Goal: Transaction & Acquisition: Purchase product/service

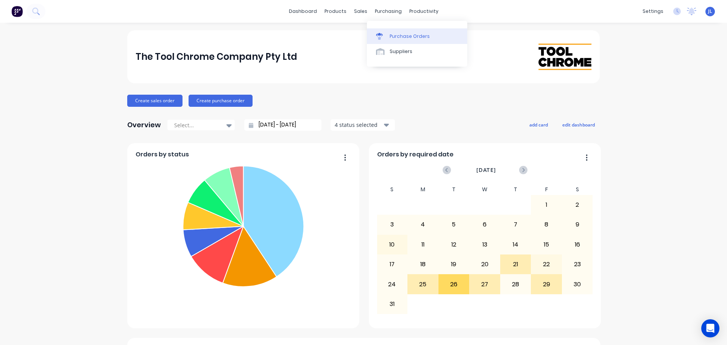
click at [400, 38] on div "Purchase Orders" at bounding box center [410, 36] width 40 height 7
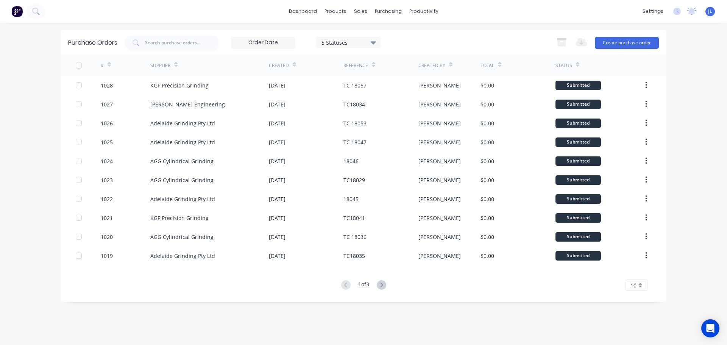
click at [641, 284] on div "10" at bounding box center [637, 284] width 22 height 11
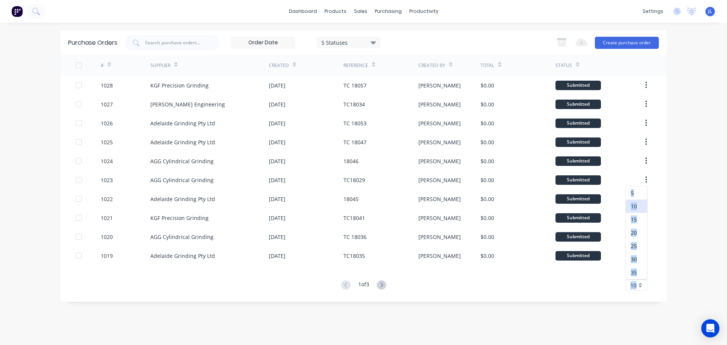
click at [638, 272] on div "35" at bounding box center [636, 272] width 21 height 13
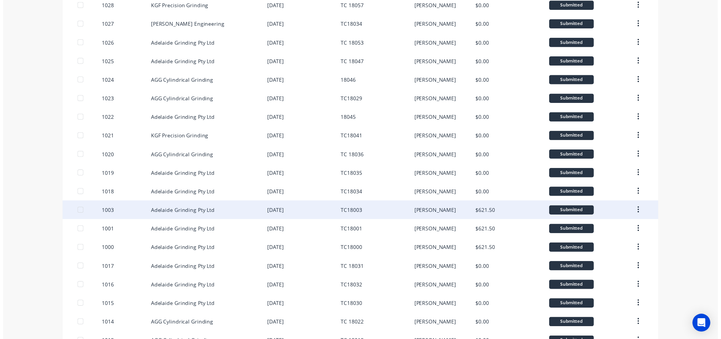
scroll to position [114, 0]
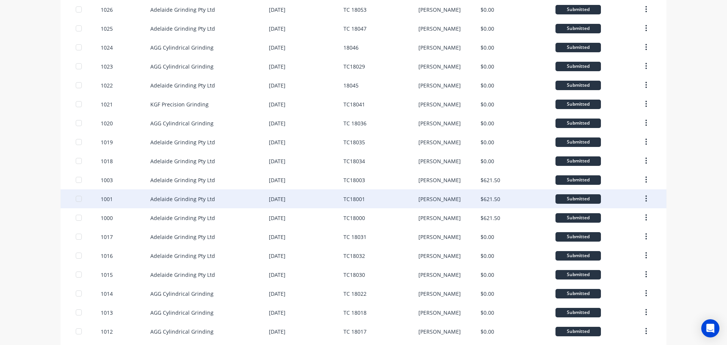
click at [366, 200] on div "TC18001" at bounding box center [380, 198] width 75 height 19
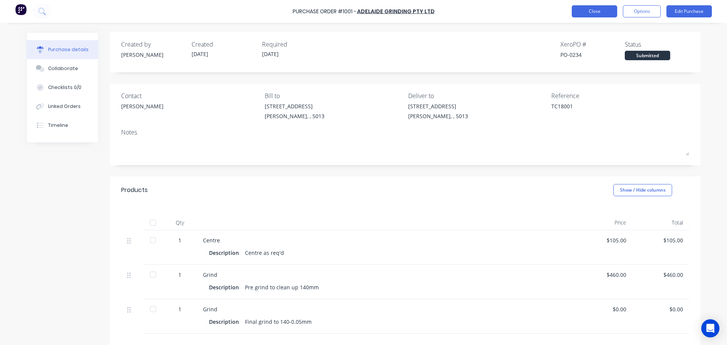
click at [596, 5] on button "Close" at bounding box center [594, 11] width 45 height 12
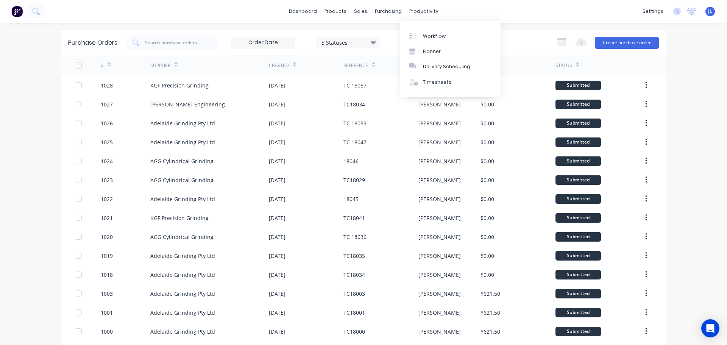
click at [420, 27] on div "Workflow Planner Delivery Scheduling Timesheets" at bounding box center [450, 59] width 100 height 76
click at [420, 31] on link "Workflow" at bounding box center [450, 35] width 100 height 15
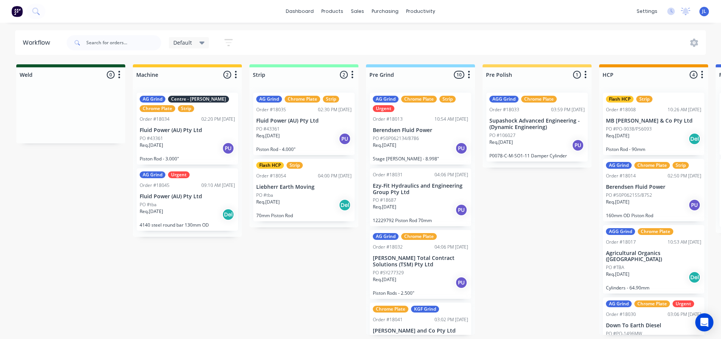
click at [203, 45] on icon at bounding box center [202, 43] width 5 height 8
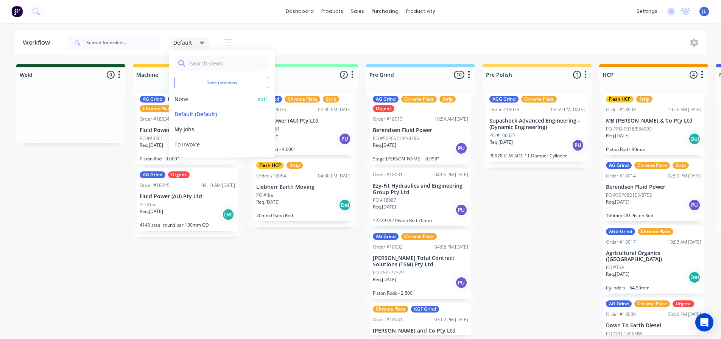
click at [191, 101] on button "None" at bounding box center [215, 99] width 81 height 8
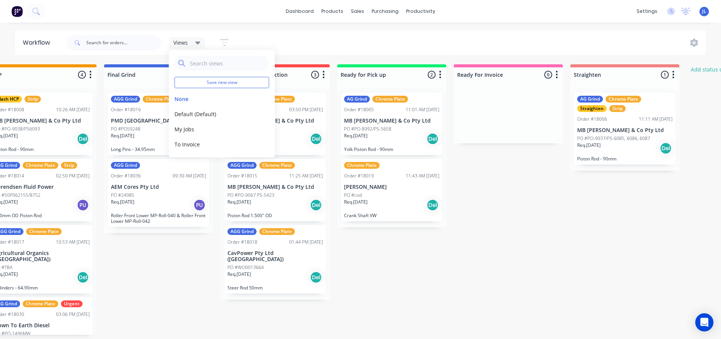
scroll to position [0, 846]
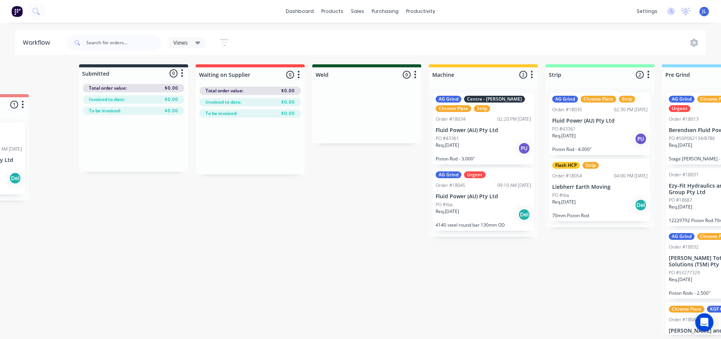
scroll to position [0, 0]
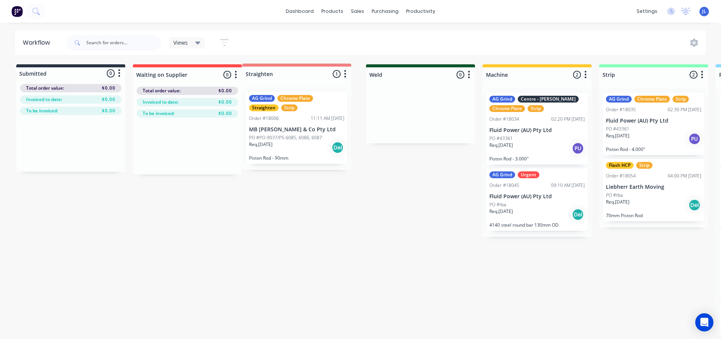
drag, startPoint x: 654, startPoint y: 72, endPoint x: 331, endPoint y: 70, distance: 322.2
click at [198, 45] on icon at bounding box center [197, 43] width 5 height 8
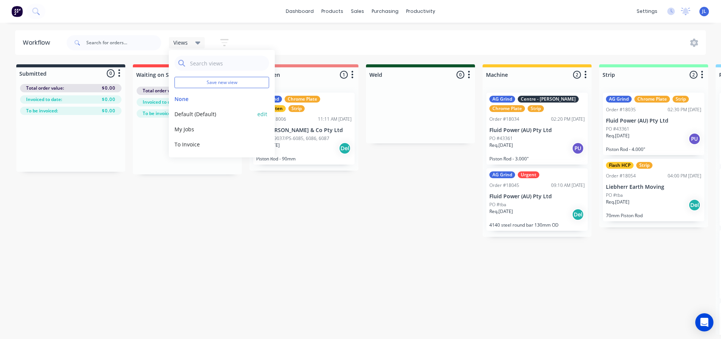
click at [213, 114] on button "Default (Default)" at bounding box center [215, 114] width 81 height 8
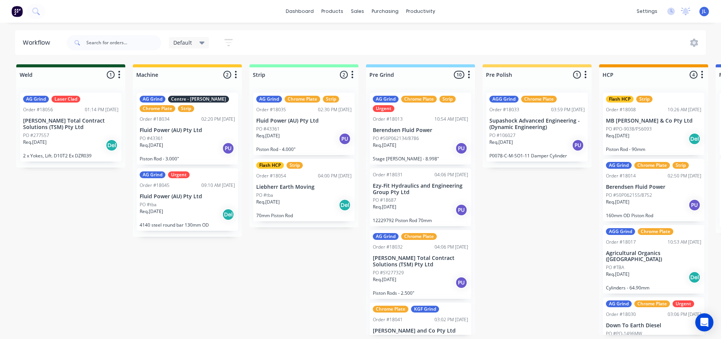
click at [200, 47] on div "Default" at bounding box center [189, 42] width 41 height 11
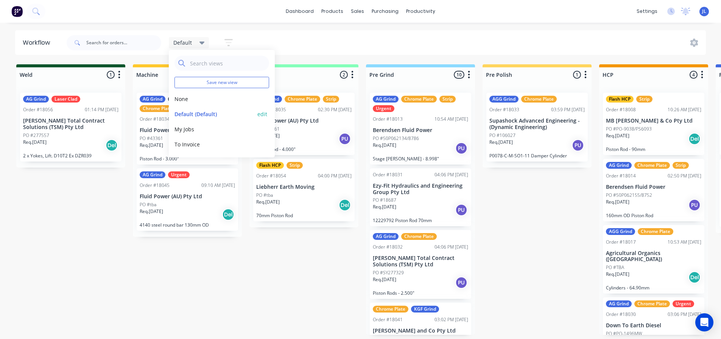
click at [264, 114] on button "edit" at bounding box center [262, 114] width 10 height 8
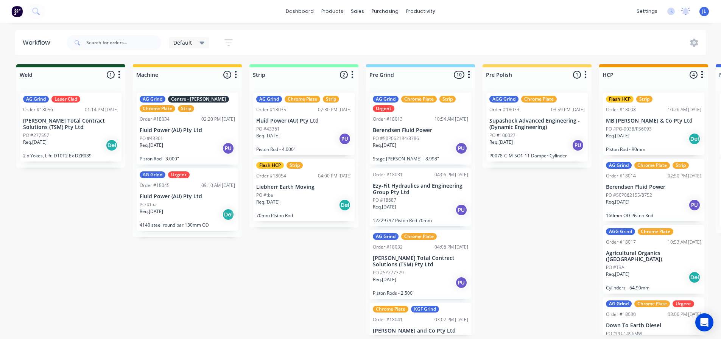
click at [228, 40] on icon "button" at bounding box center [229, 42] width 8 height 7
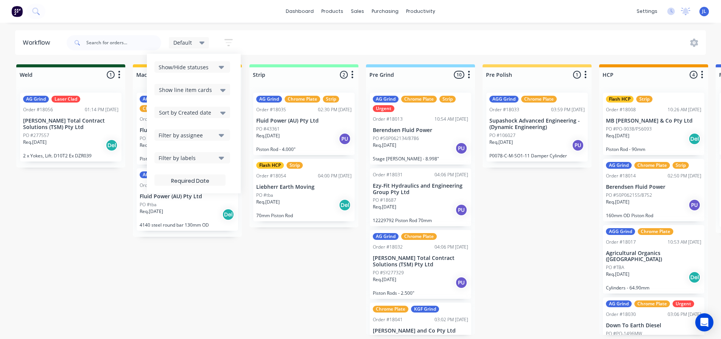
click at [223, 73] on div "Show/Hide statuses Show line item cards Show line item cards Hide line item car…" at bounding box center [193, 123] width 79 height 125
click at [223, 72] on button "Show/Hide statuses" at bounding box center [192, 66] width 76 height 11
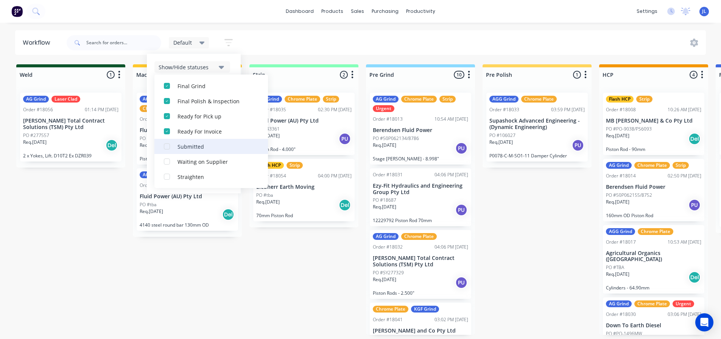
scroll to position [2, 0]
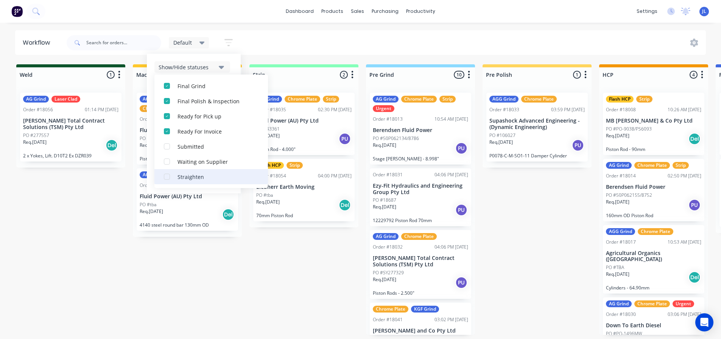
click at [167, 178] on div "button" at bounding box center [166, 176] width 15 height 15
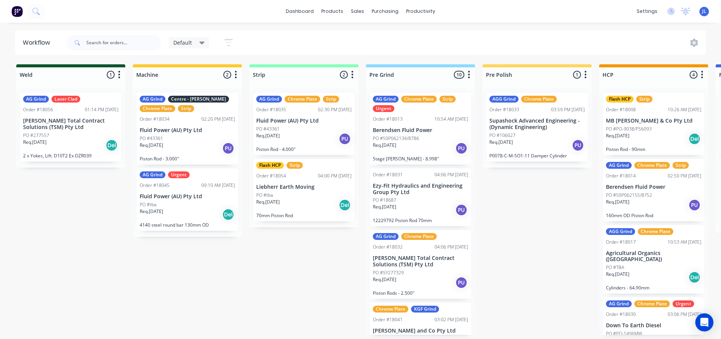
click at [201, 43] on icon at bounding box center [202, 43] width 5 height 3
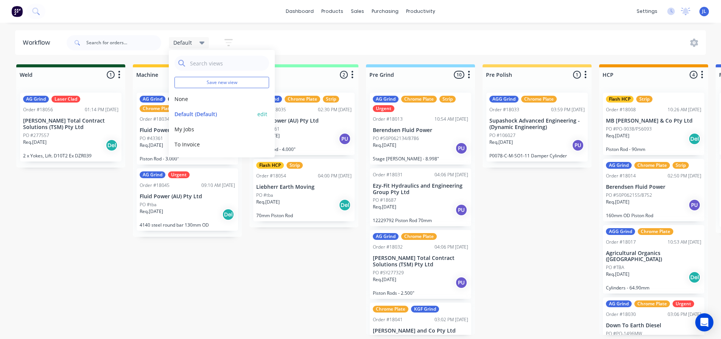
click at [264, 115] on button "edit" at bounding box center [262, 114] width 10 height 8
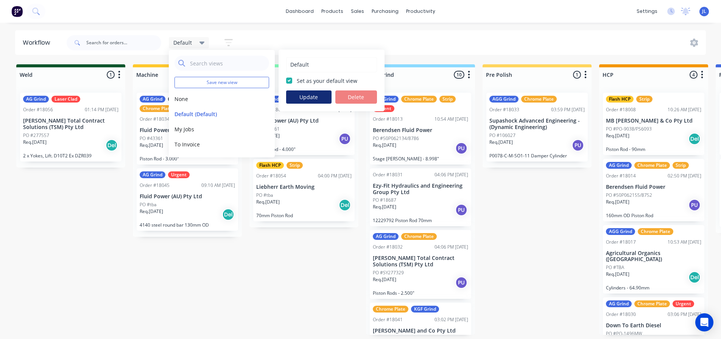
click at [298, 99] on button "Update" at bounding box center [308, 96] width 45 height 13
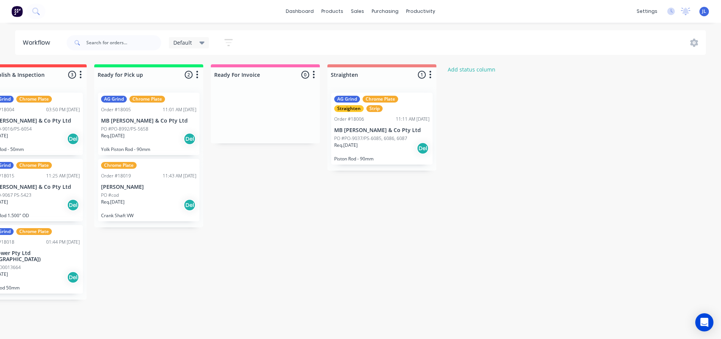
scroll to position [2, 782]
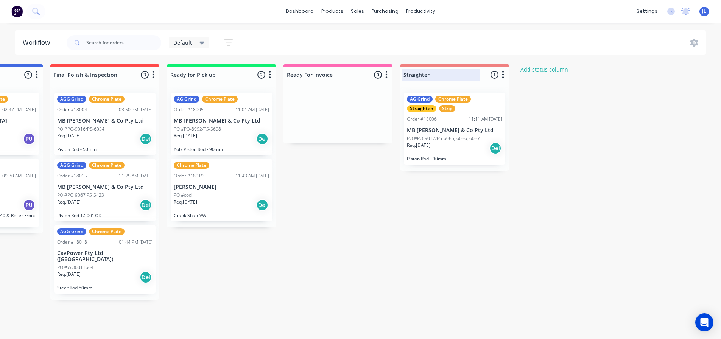
click at [469, 68] on div at bounding box center [454, 74] width 109 height 15
click at [595, 159] on div "Weld 1 Status colour #0E552C hex #0E552C Save Cancel Notifications Email SMS Su…" at bounding box center [63, 199] width 1702 height 271
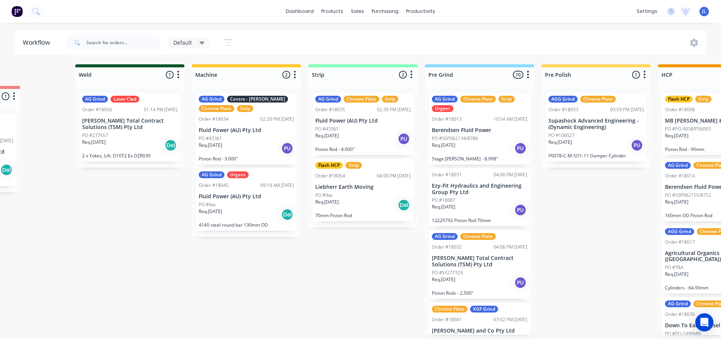
scroll to position [1, 0]
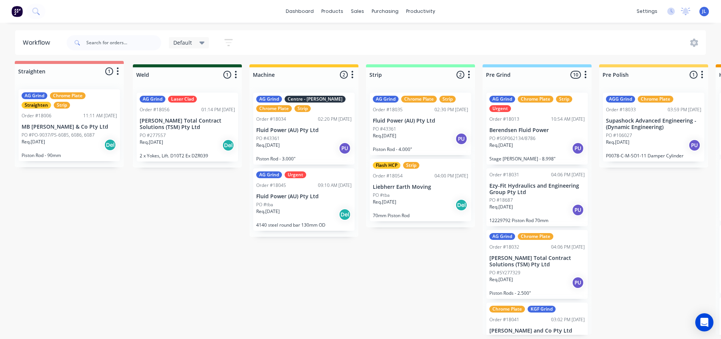
drag, startPoint x: 492, startPoint y: 67, endPoint x: 104, endPoint y: 65, distance: 387.8
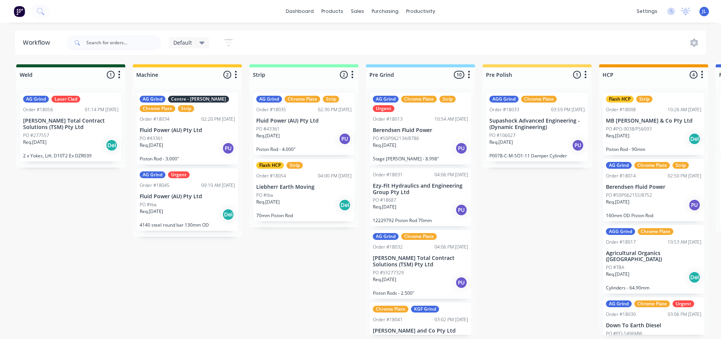
click at [204, 46] on div "Default" at bounding box center [189, 42] width 41 height 11
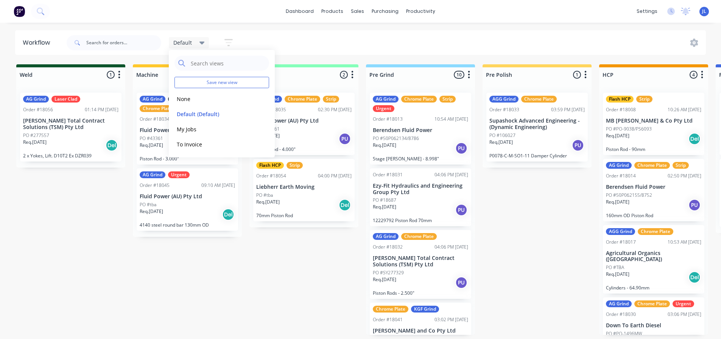
click at [203, 42] on icon at bounding box center [202, 43] width 5 height 3
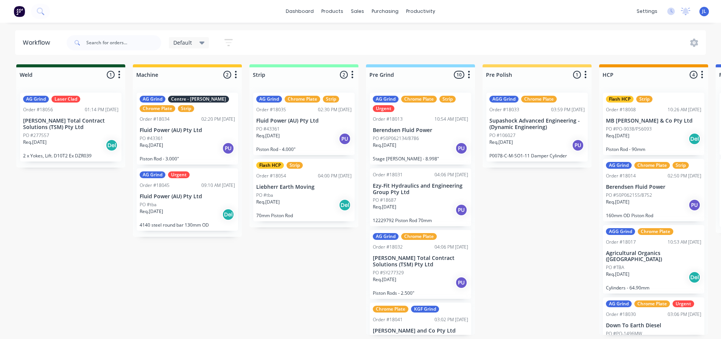
click at [230, 44] on icon "button" at bounding box center [229, 42] width 8 height 9
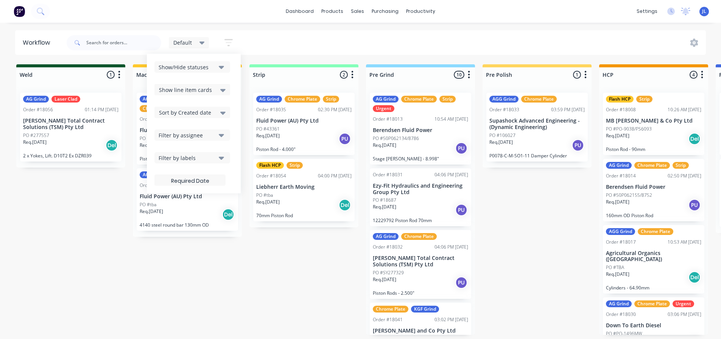
click at [213, 71] on button "Show/Hide statuses" at bounding box center [192, 66] width 76 height 11
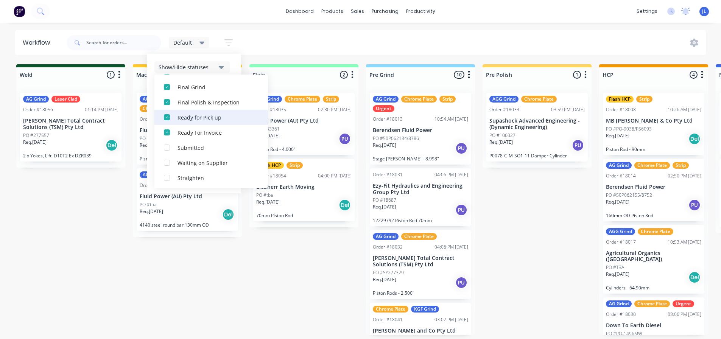
scroll to position [129, 0]
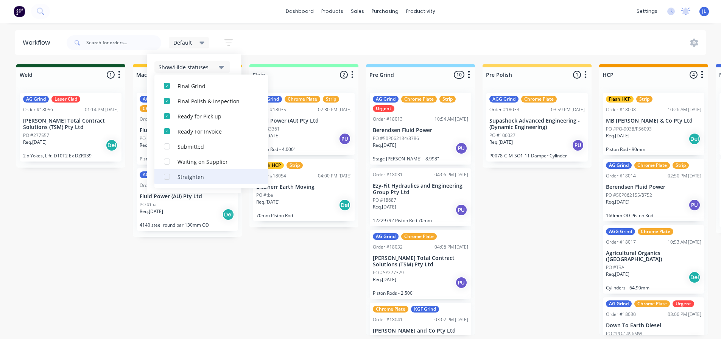
click at [168, 176] on div "button" at bounding box center [166, 176] width 15 height 15
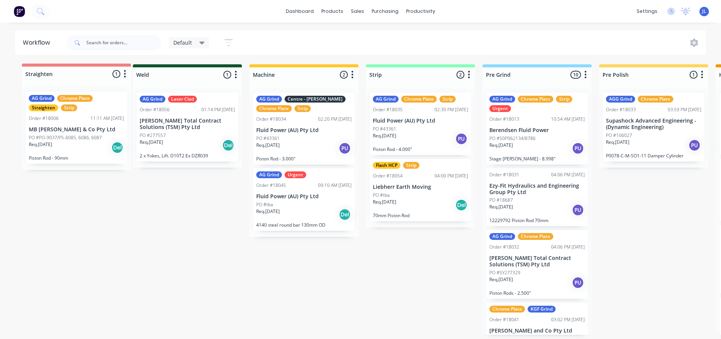
drag, startPoint x: 425, startPoint y: 70, endPoint x: 105, endPoint y: 70, distance: 320.7
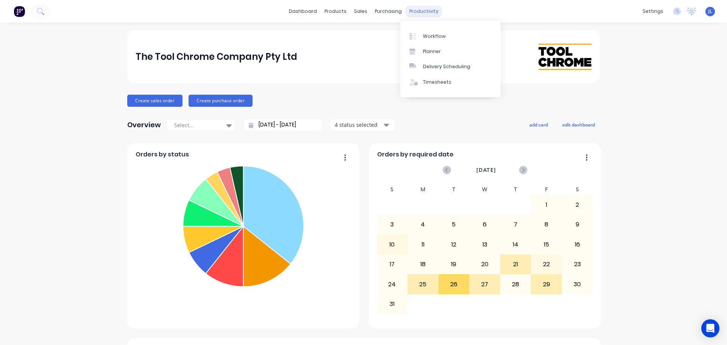
click at [407, 9] on div "productivity" at bounding box center [424, 11] width 37 height 11
click at [420, 33] on div at bounding box center [414, 36] width 11 height 7
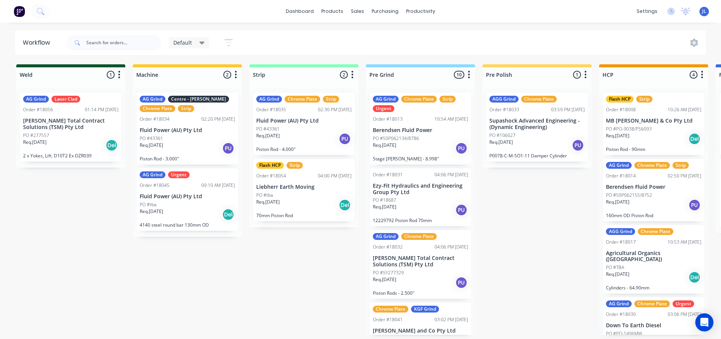
click at [203, 45] on icon at bounding box center [202, 43] width 5 height 8
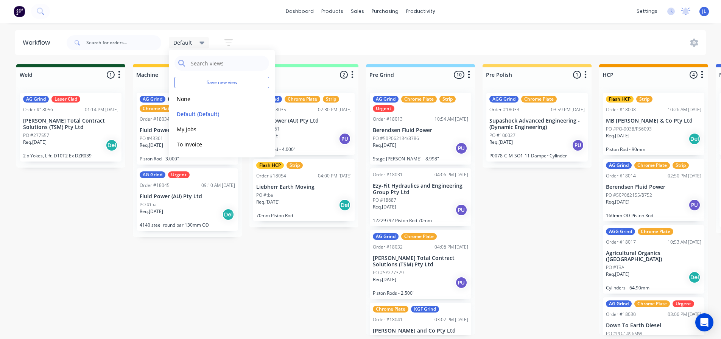
click at [203, 45] on icon at bounding box center [202, 43] width 5 height 8
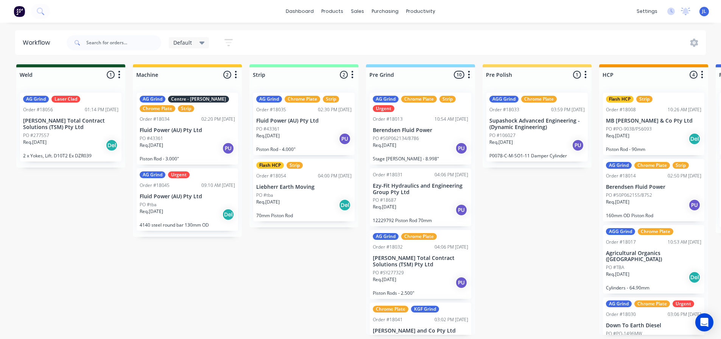
click at [228, 41] on icon "button" at bounding box center [229, 42] width 8 height 9
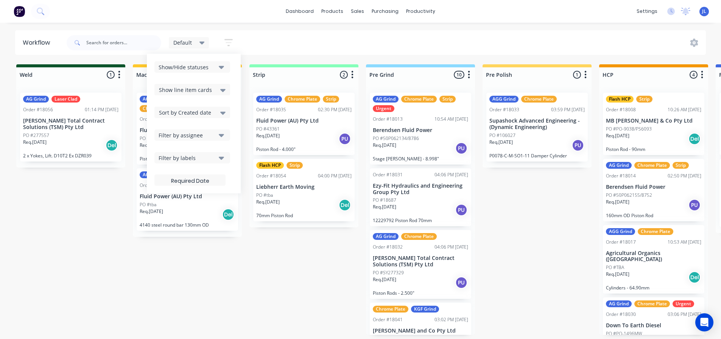
click at [219, 68] on icon "button" at bounding box center [221, 67] width 5 height 8
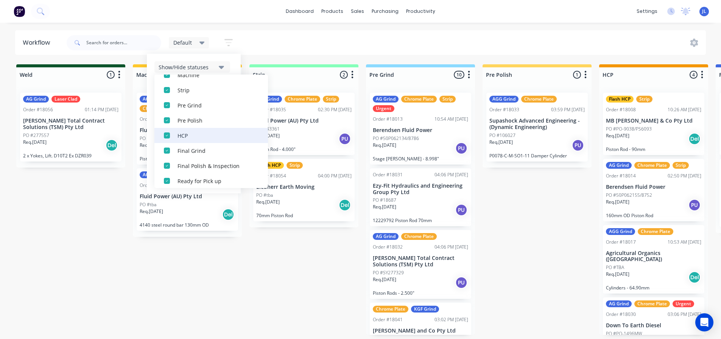
scroll to position [129, 0]
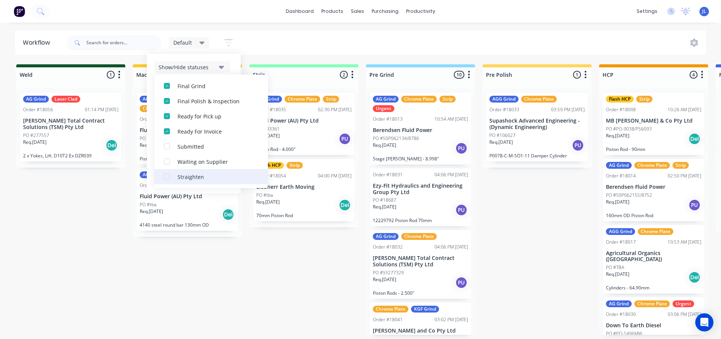
click at [167, 176] on div "button" at bounding box center [166, 176] width 15 height 15
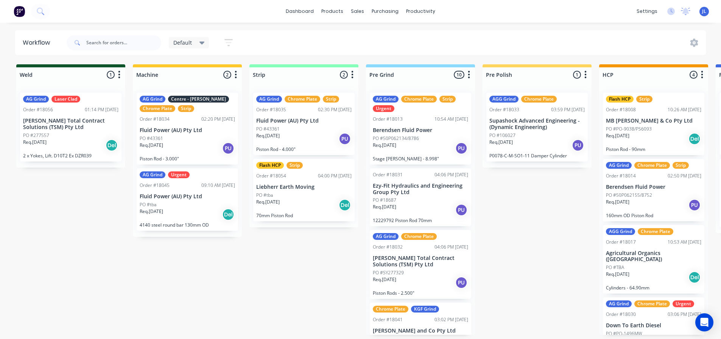
click at [201, 42] on icon at bounding box center [202, 43] width 5 height 3
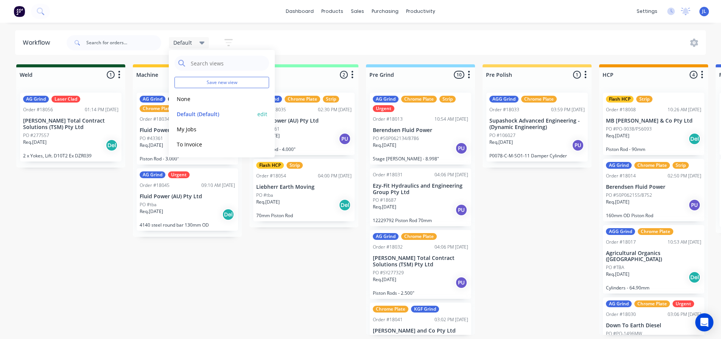
click at [260, 112] on button "edit" at bounding box center [262, 114] width 10 height 8
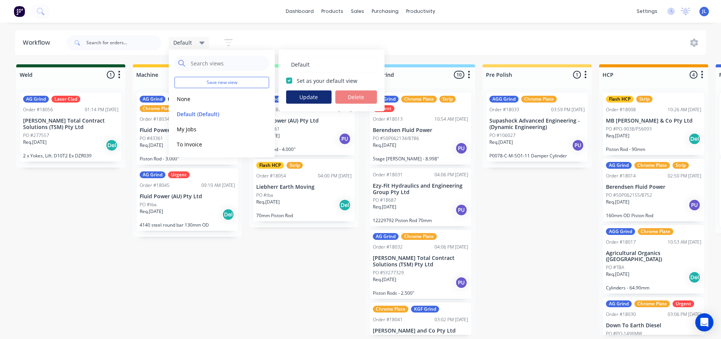
click at [303, 95] on button "Update" at bounding box center [308, 96] width 45 height 13
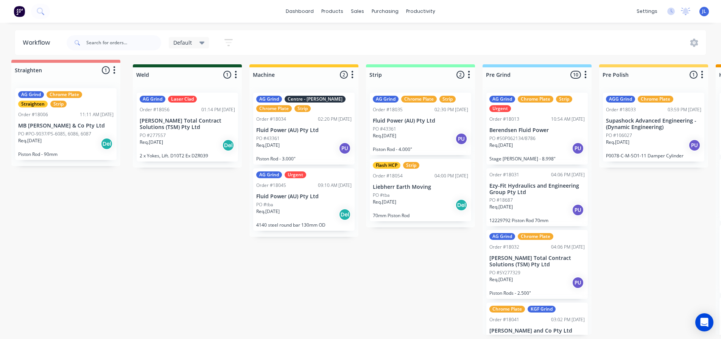
drag, startPoint x: 430, startPoint y: 73, endPoint x: 91, endPoint y: 69, distance: 339.3
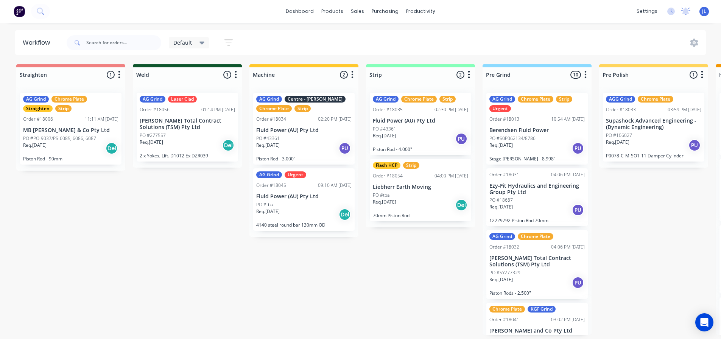
click at [206, 44] on div "Default" at bounding box center [189, 42] width 41 height 11
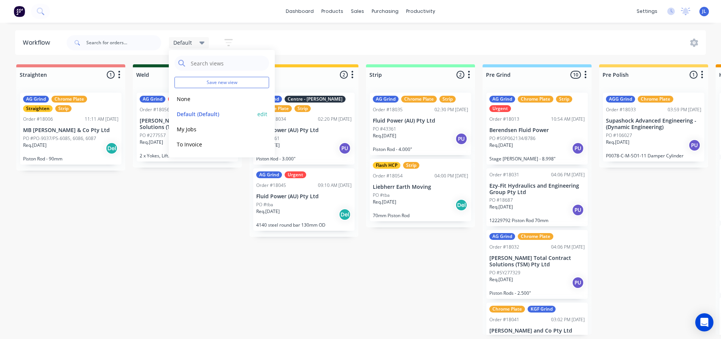
click at [264, 114] on button "edit" at bounding box center [262, 114] width 10 height 8
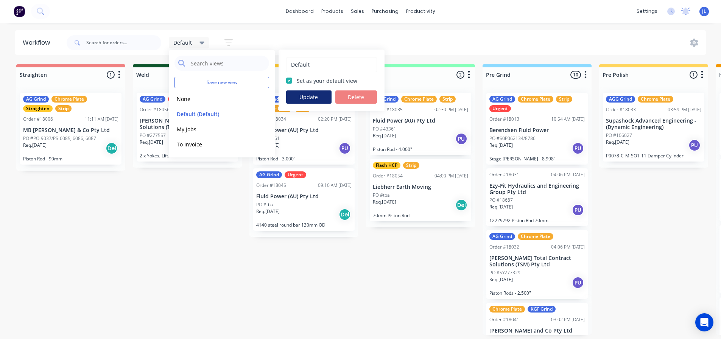
click at [306, 97] on button "Update" at bounding box center [308, 96] width 45 height 13
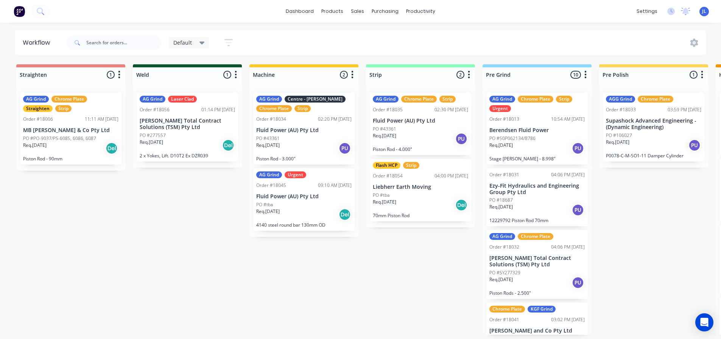
click at [197, 43] on div "Default" at bounding box center [188, 42] width 31 height 7
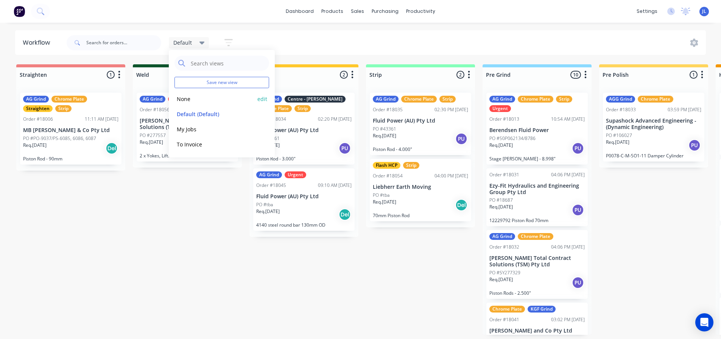
click at [185, 97] on button "None" at bounding box center [215, 99] width 81 height 9
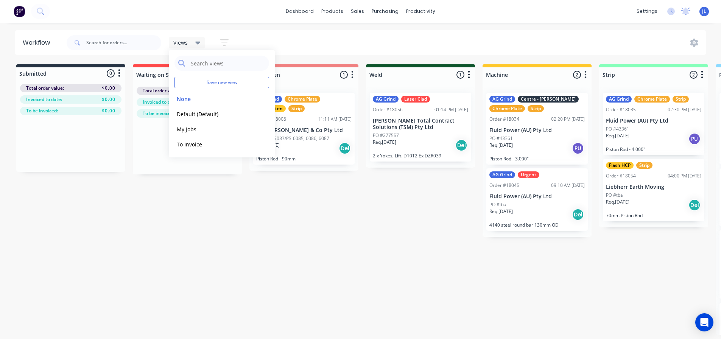
drag, startPoint x: 147, startPoint y: 251, endPoint x: 150, endPoint y: 265, distance: 14.1
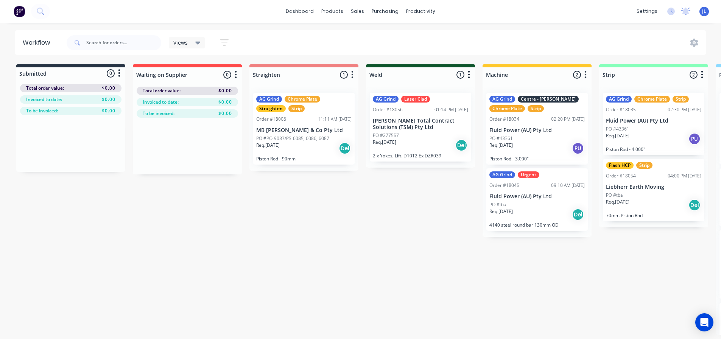
click at [201, 45] on div "Views" at bounding box center [187, 42] width 36 height 11
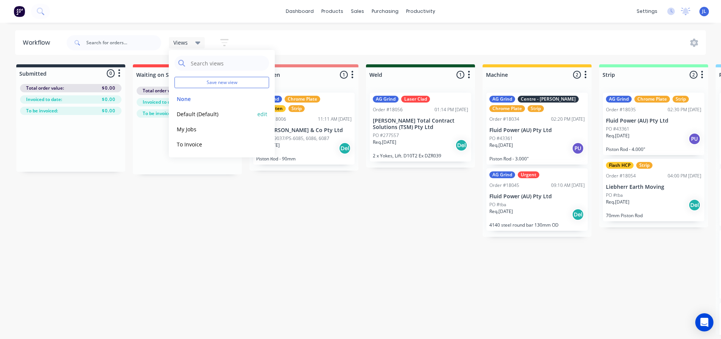
click at [200, 119] on div "Default (Default) edit" at bounding box center [222, 113] width 95 height 15
click at [221, 111] on button "Default (Default)" at bounding box center [215, 114] width 81 height 9
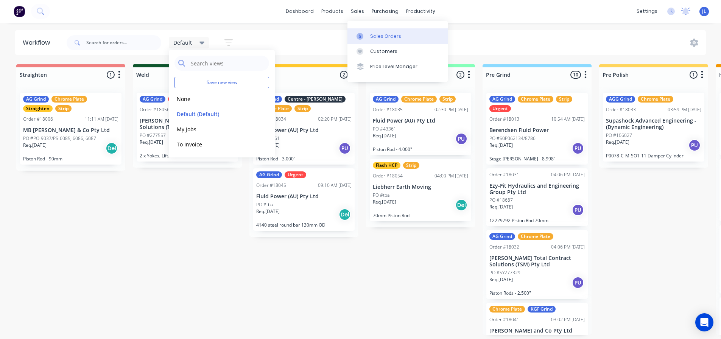
click at [360, 31] on link "Sales Orders" at bounding box center [398, 35] width 100 height 15
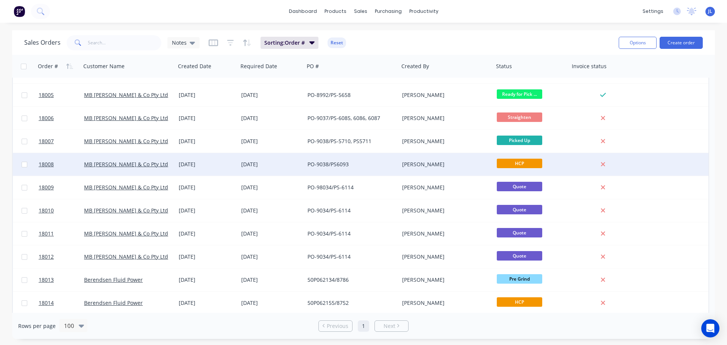
scroll to position [114, 0]
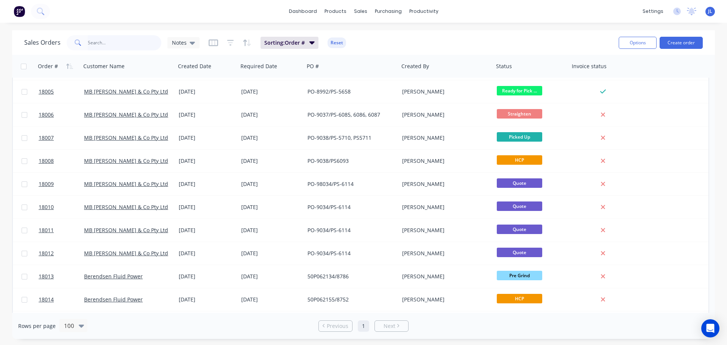
click at [107, 44] on input "text" at bounding box center [125, 42] width 74 height 15
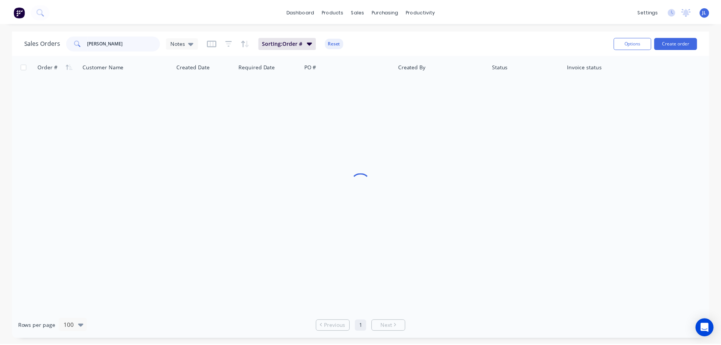
scroll to position [0, 0]
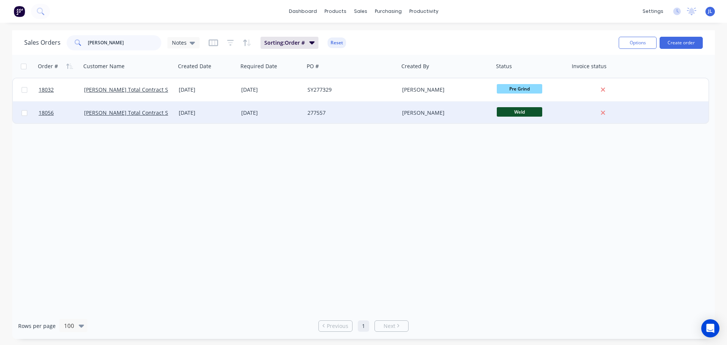
type input "lucas"
click at [199, 115] on div "[DATE]" at bounding box center [207, 113] width 56 height 8
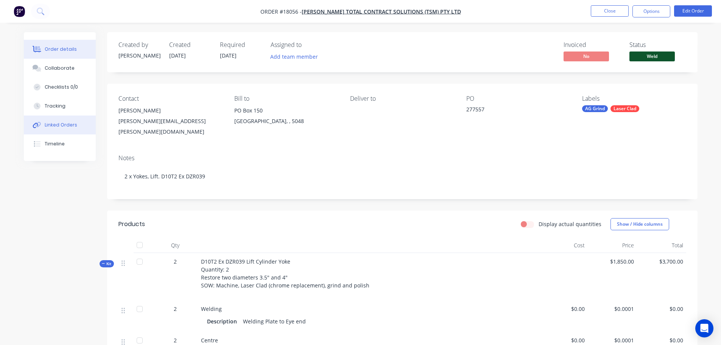
click at [61, 127] on div "Linked Orders" at bounding box center [61, 125] width 33 height 7
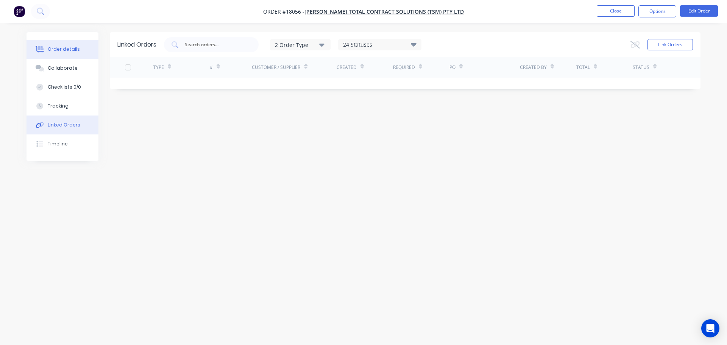
click at [62, 51] on div "Order details" at bounding box center [64, 49] width 32 height 7
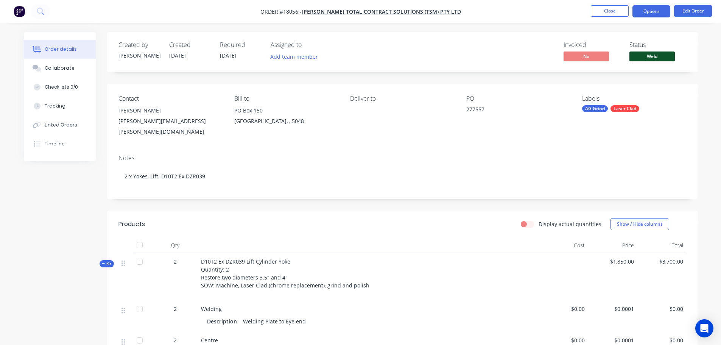
click at [658, 14] on button "Options" at bounding box center [652, 11] width 38 height 12
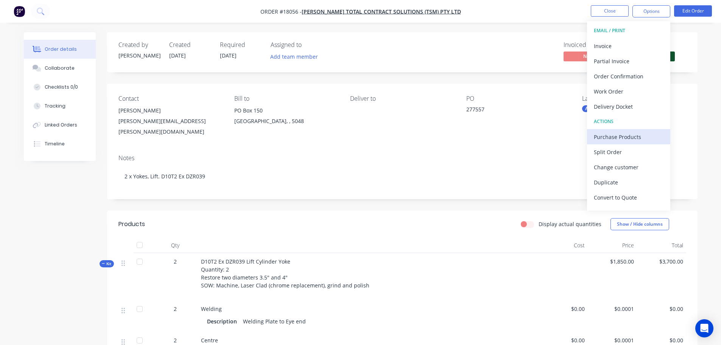
click at [624, 139] on div "Purchase Products" at bounding box center [629, 136] width 70 height 11
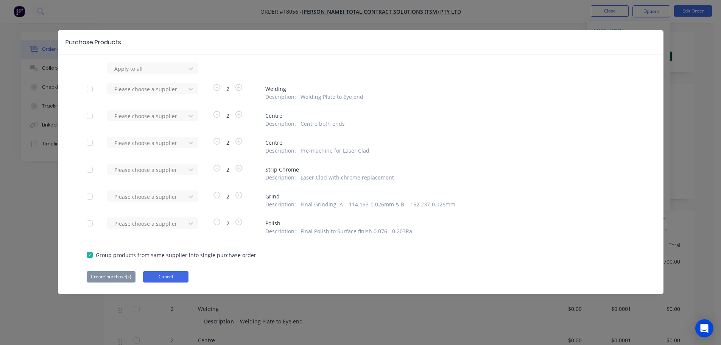
click at [159, 278] on button "Cancel" at bounding box center [165, 276] width 45 height 11
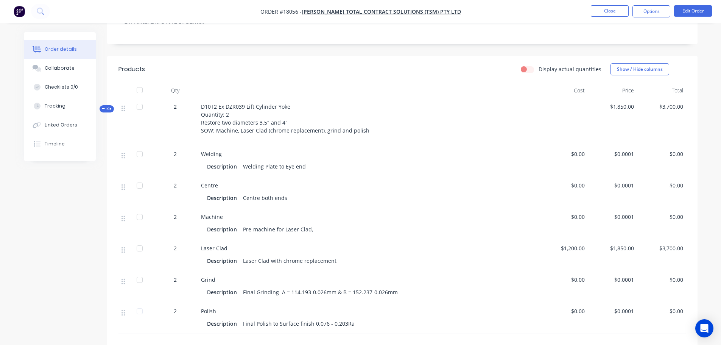
scroll to position [151, 0]
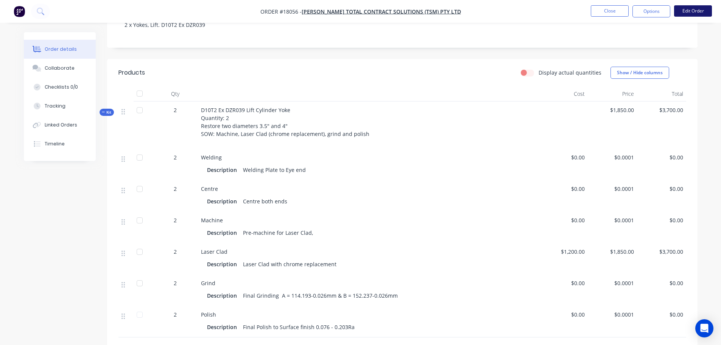
click at [688, 11] on button "Edit Order" at bounding box center [693, 10] width 38 height 11
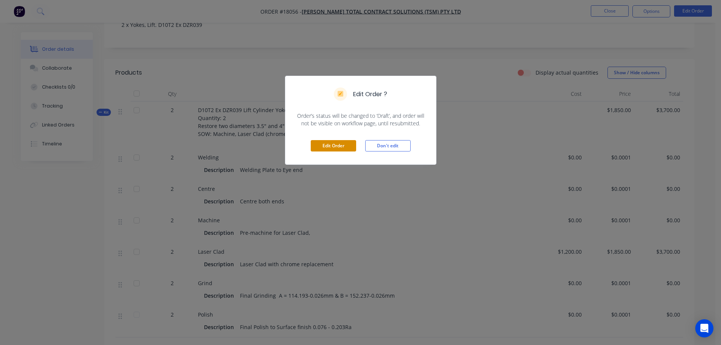
click at [328, 143] on button "Edit Order" at bounding box center [333, 145] width 45 height 11
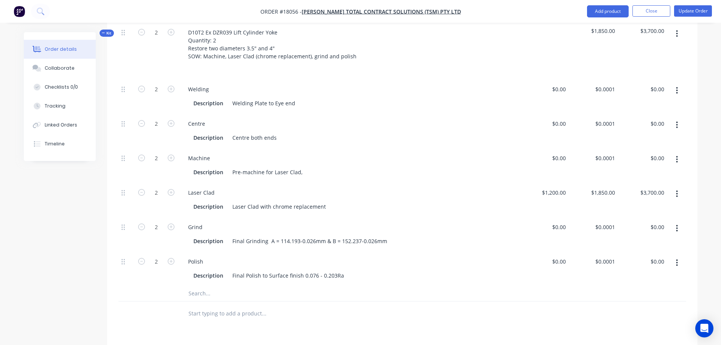
scroll to position [265, 0]
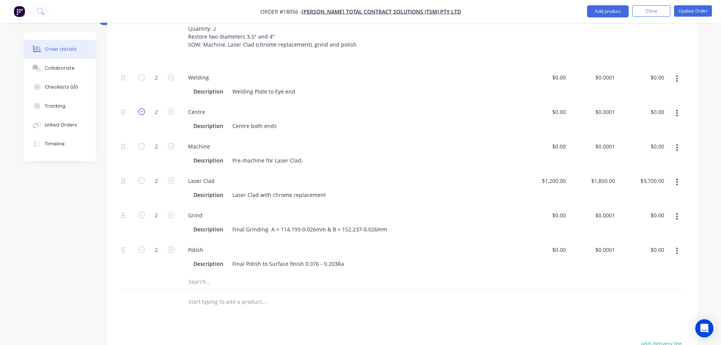
click at [139, 108] on icon "button" at bounding box center [141, 111] width 7 height 7
click at [147, 106] on div "1" at bounding box center [157, 111] width 20 height 11
click at [144, 108] on icon "button" at bounding box center [141, 111] width 7 height 7
type input "0"
click at [139, 143] on icon "button" at bounding box center [141, 146] width 7 height 7
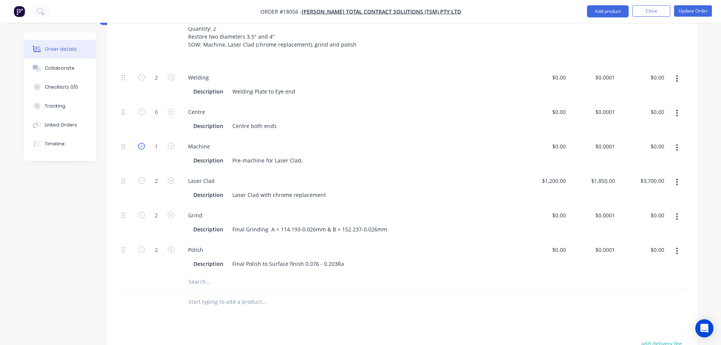
click at [139, 143] on icon "button" at bounding box center [141, 146] width 7 height 7
type input "0"
click at [144, 212] on icon "button" at bounding box center [141, 215] width 7 height 7
type input "0"
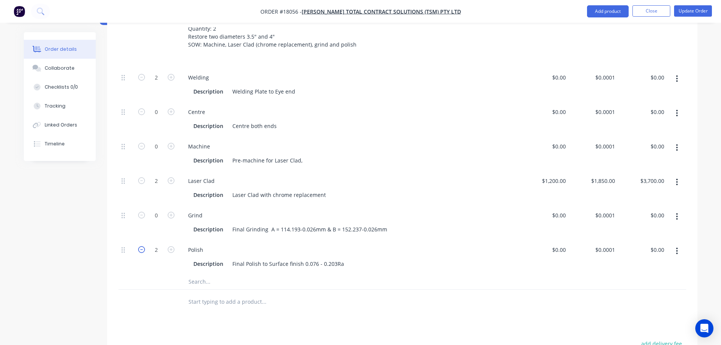
click at [141, 246] on icon "button" at bounding box center [141, 249] width 7 height 7
type input "0"
click at [683, 13] on button "Update Order" at bounding box center [693, 10] width 38 height 11
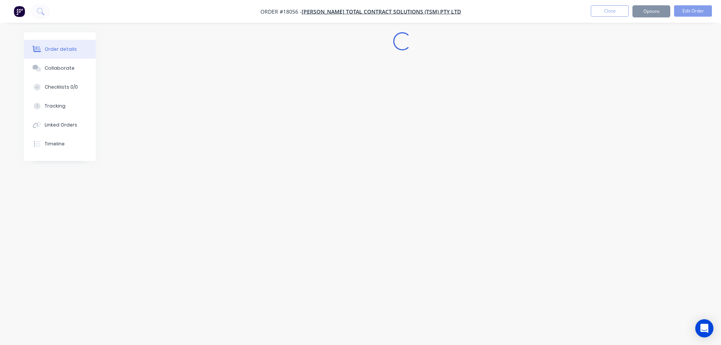
scroll to position [0, 0]
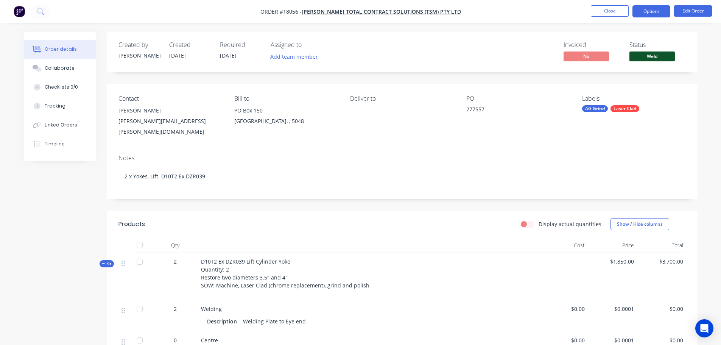
click at [655, 12] on button "Options" at bounding box center [652, 11] width 38 height 12
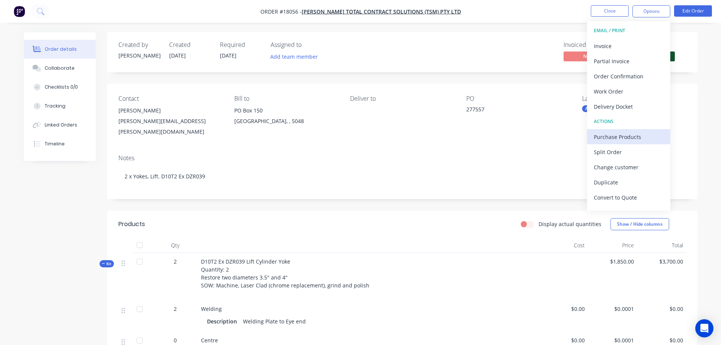
click at [626, 139] on div "Purchase Products" at bounding box center [629, 136] width 70 height 11
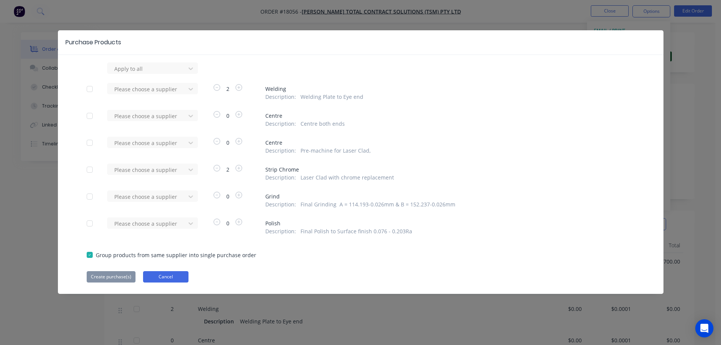
click at [169, 279] on button "Cancel" at bounding box center [165, 276] width 45 height 11
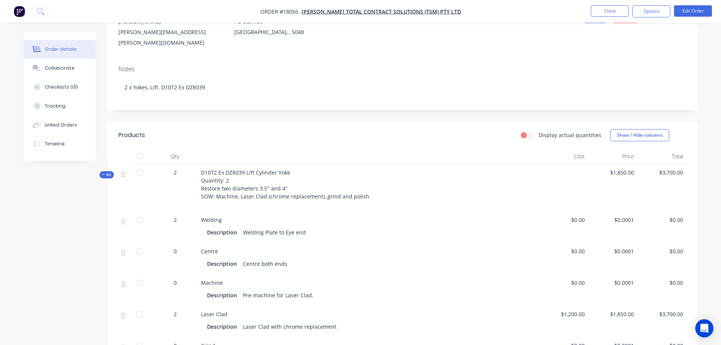
scroll to position [76, 0]
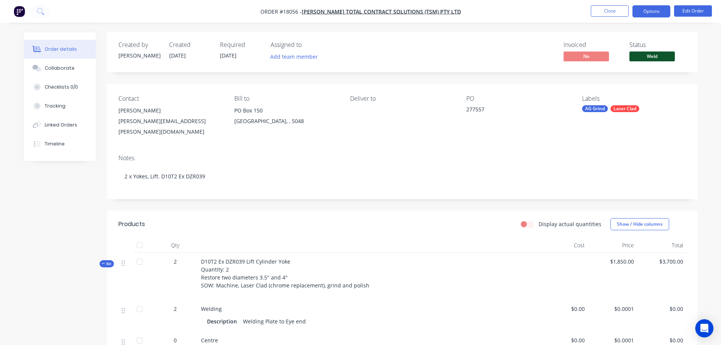
click at [662, 7] on button "Options" at bounding box center [652, 11] width 38 height 12
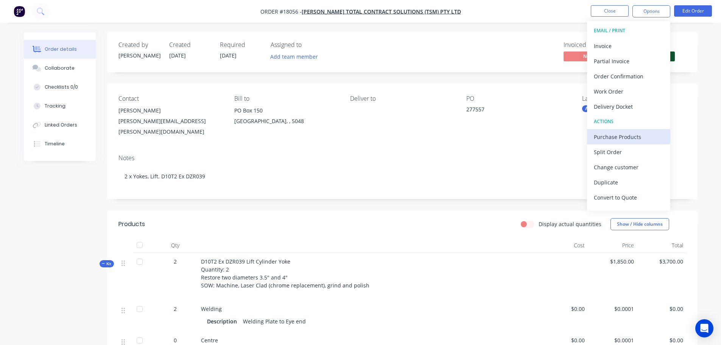
click at [626, 137] on div "Purchase Products" at bounding box center [629, 136] width 70 height 11
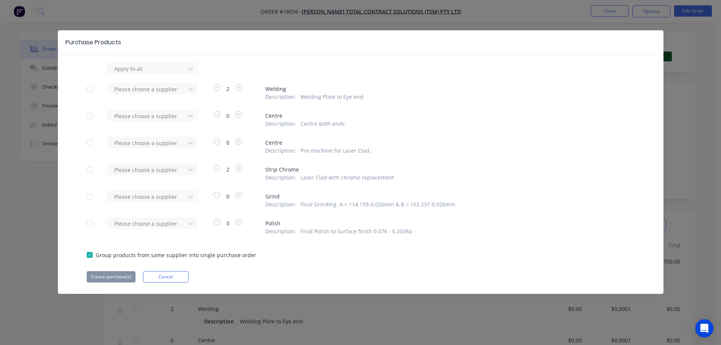
click at [87, 115] on div at bounding box center [89, 115] width 15 height 15
click at [90, 117] on div at bounding box center [89, 115] width 15 height 15
click at [128, 73] on div at bounding box center [148, 68] width 68 height 9
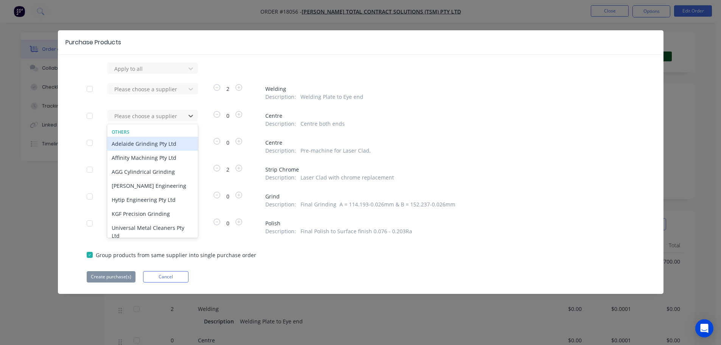
click at [142, 144] on div "Adelaide Grinding Pty Ltd" at bounding box center [152, 144] width 91 height 14
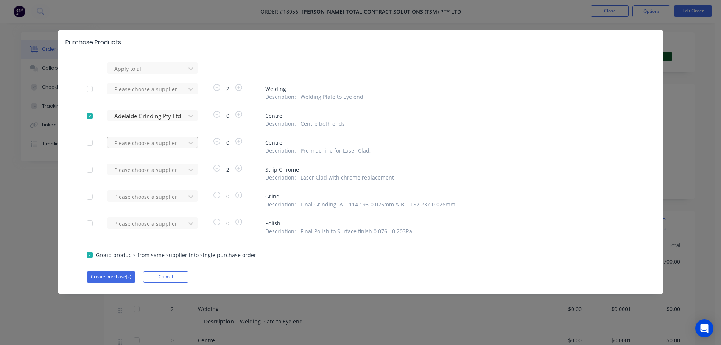
click at [145, 73] on div at bounding box center [148, 68] width 68 height 9
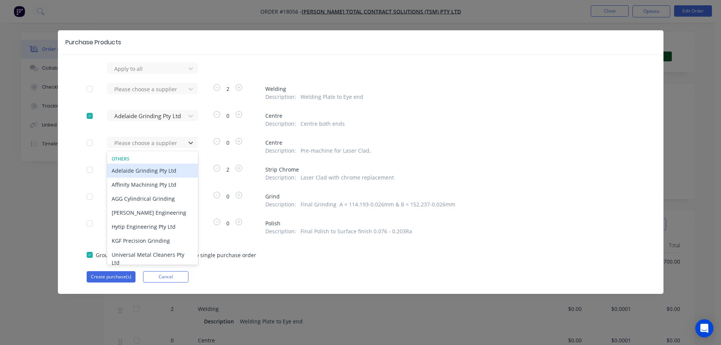
click at [153, 168] on div "Adelaide Grinding Pty Ltd" at bounding box center [152, 171] width 91 height 14
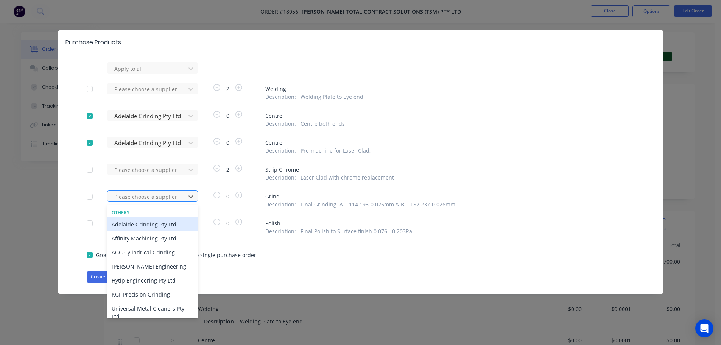
click at [154, 196] on div at bounding box center [148, 196] width 68 height 9
click at [156, 226] on div "Adelaide Grinding Pty Ltd" at bounding box center [152, 224] width 91 height 14
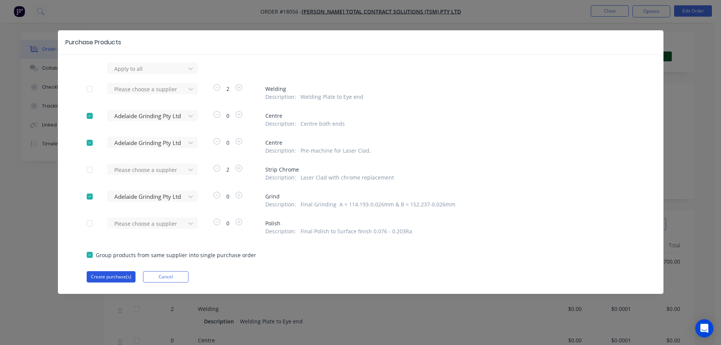
click at [109, 279] on button "Create purchase(s)" at bounding box center [111, 276] width 49 height 11
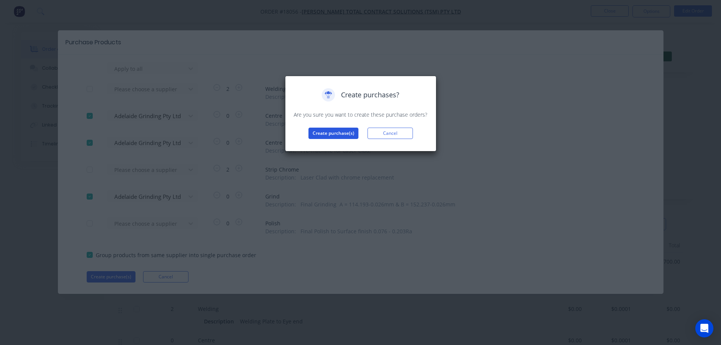
click at [333, 135] on button "Create purchase(s)" at bounding box center [334, 133] width 50 height 11
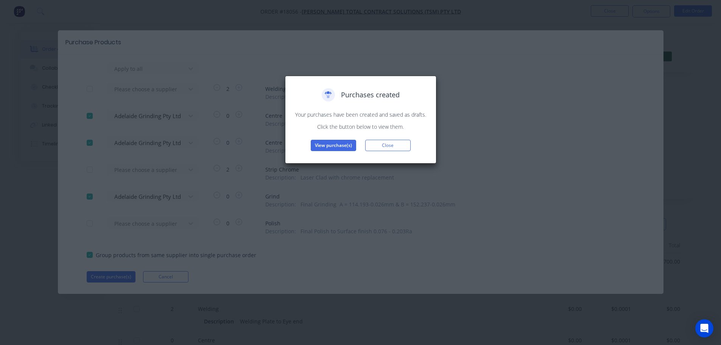
click at [339, 139] on div "Purchases created Your purchases have been created and saved as drafts. Click t…" at bounding box center [361, 119] width 136 height 63
click at [335, 147] on button "View purchase(s)" at bounding box center [333, 145] width 45 height 11
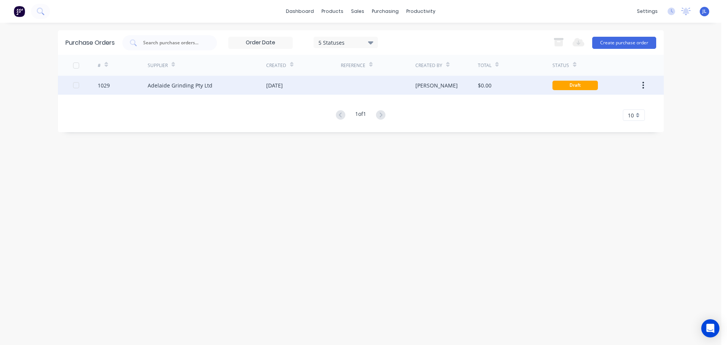
click at [319, 84] on div "[DATE]" at bounding box center [303, 85] width 75 height 19
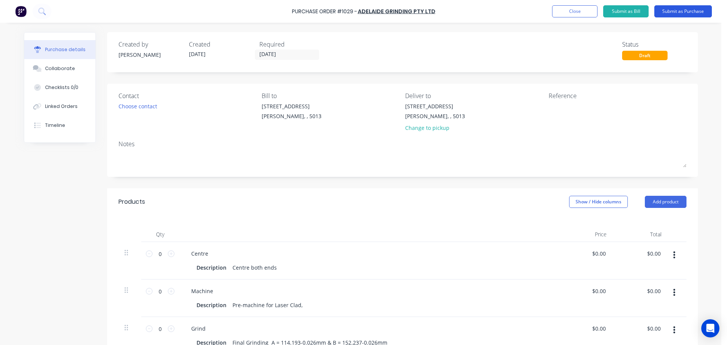
click at [686, 13] on button "Submit as Purchase" at bounding box center [683, 11] width 58 height 12
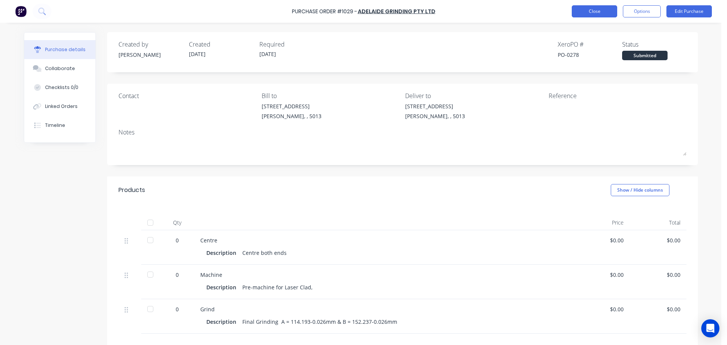
click at [595, 11] on button "Close" at bounding box center [594, 11] width 45 height 12
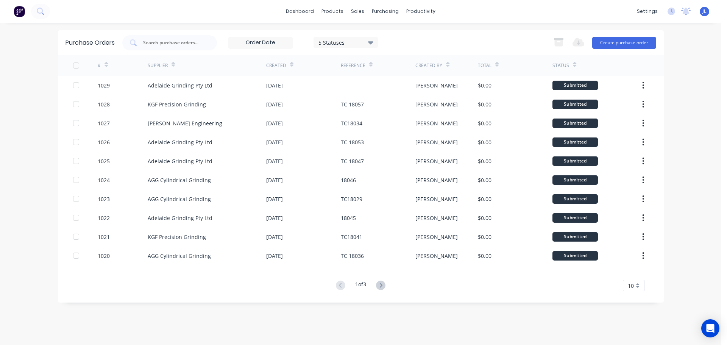
click at [20, 12] on img at bounding box center [19, 11] width 11 height 11
